Goal: Task Accomplishment & Management: Manage account settings

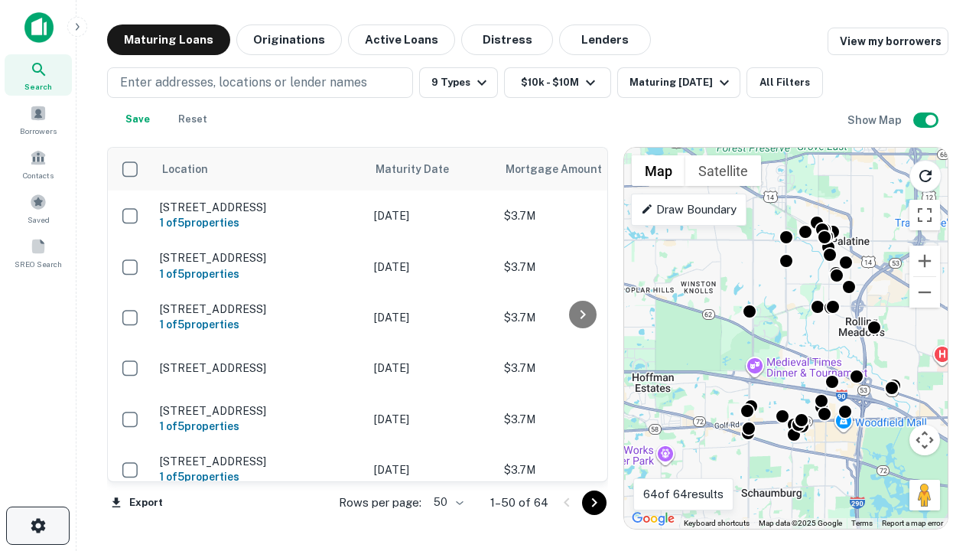
click at [37, 526] on icon "button" at bounding box center [38, 525] width 18 height 18
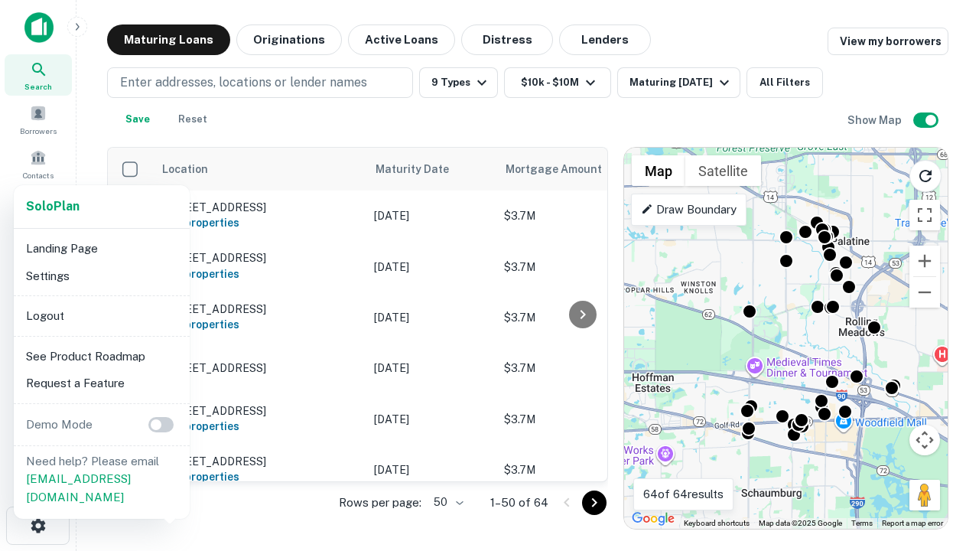
click at [101, 315] on li "Logout" at bounding box center [102, 316] width 164 height 28
